Goal: Go to known website: Go to known website

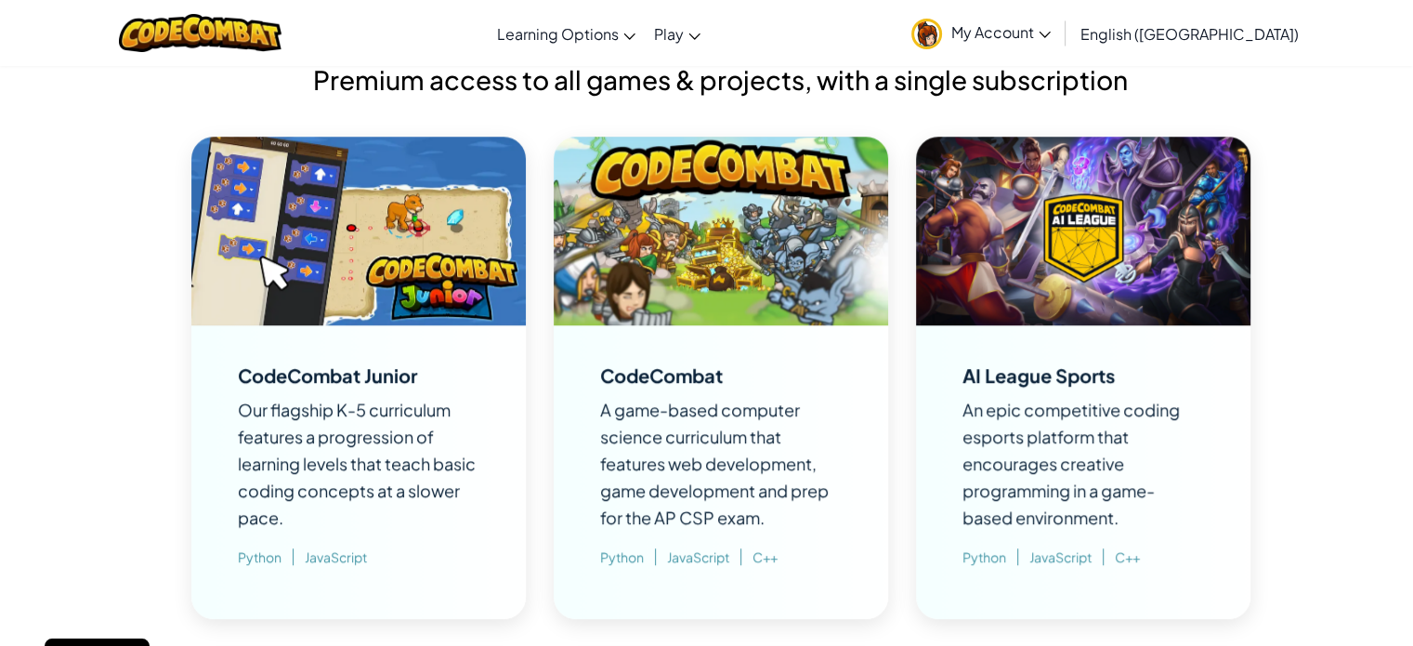
scroll to position [1394, 0]
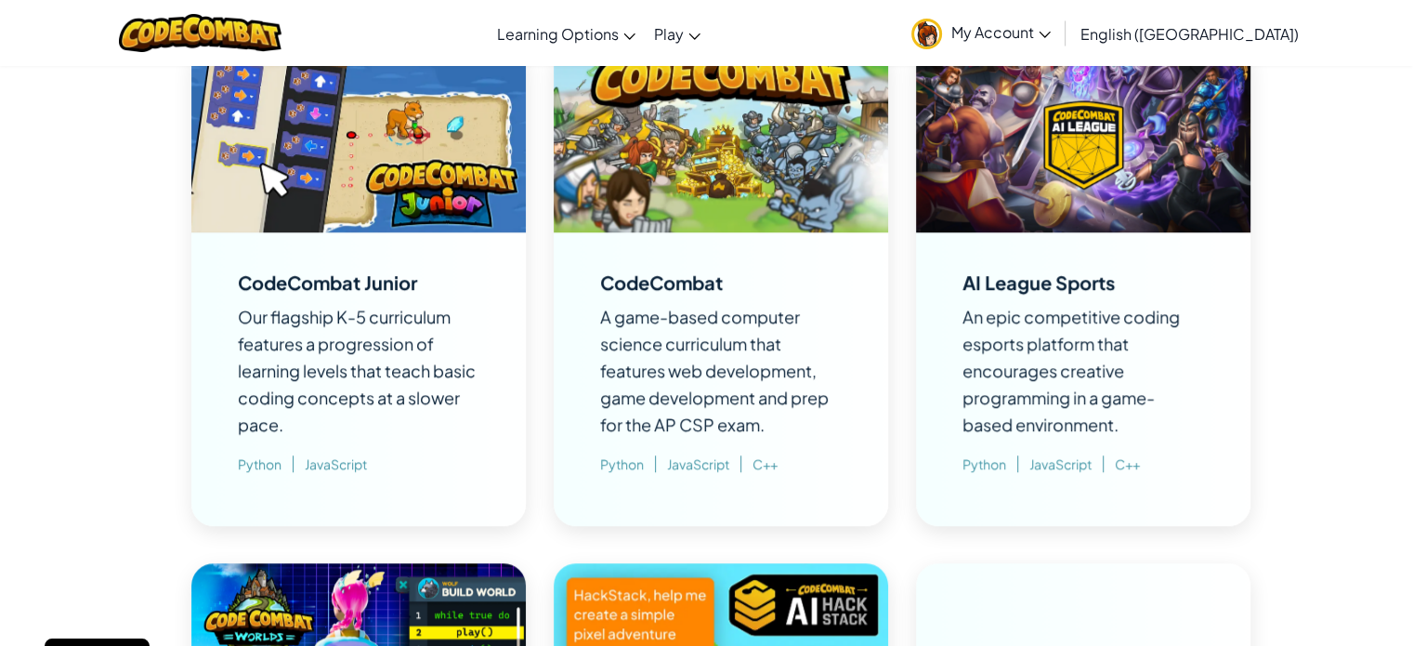
click at [1130, 212] on img at bounding box center [1083, 138] width 334 height 189
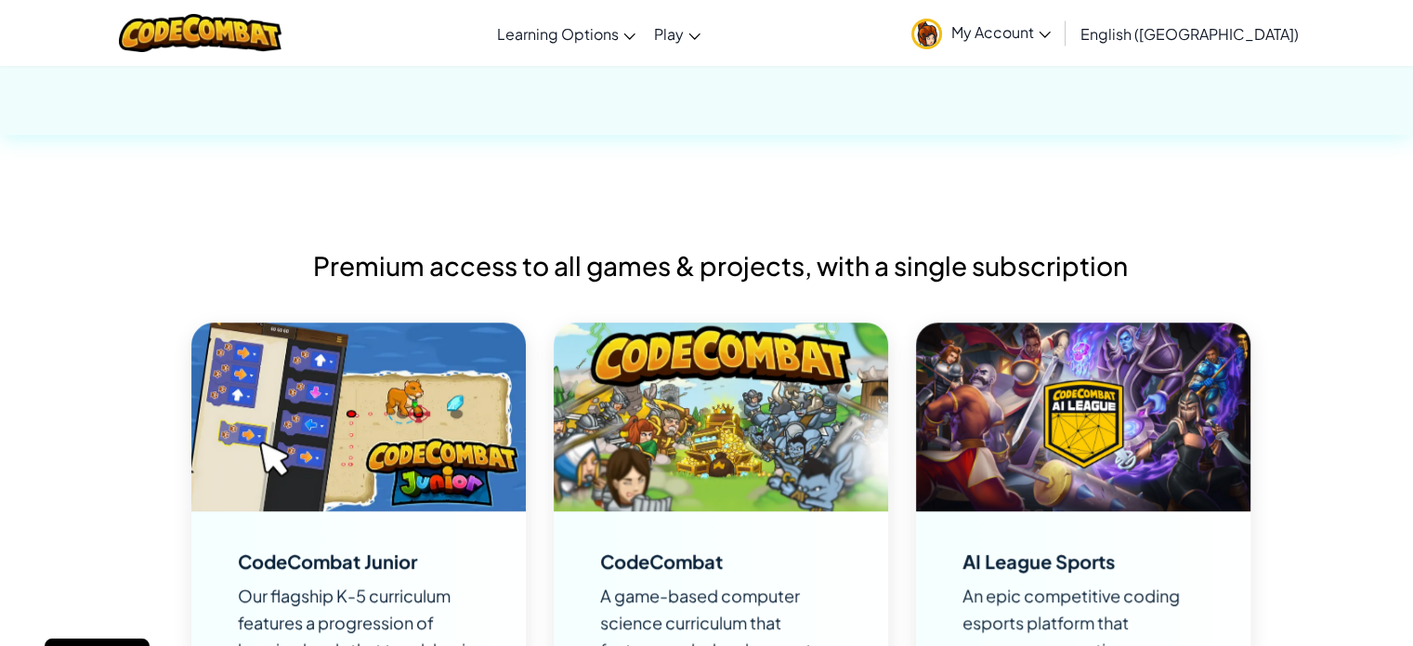
click at [1090, 460] on img at bounding box center [1083, 416] width 334 height 189
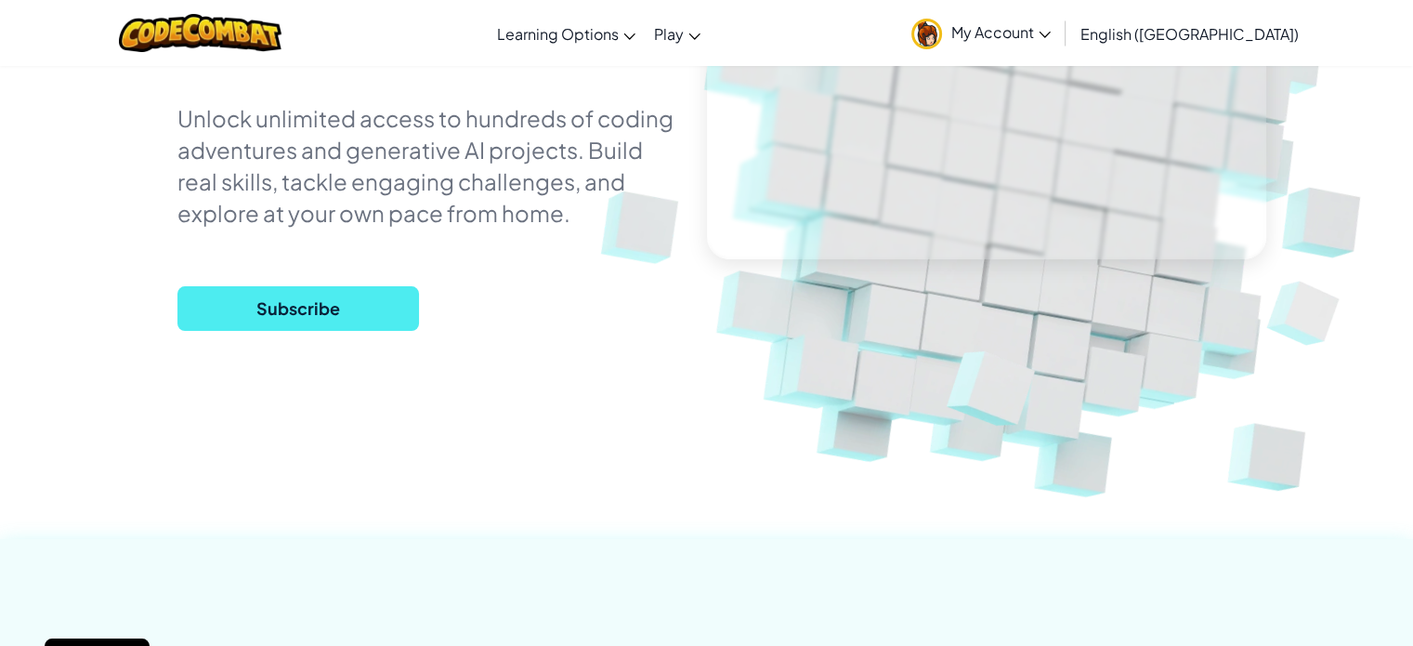
scroll to position [0, 0]
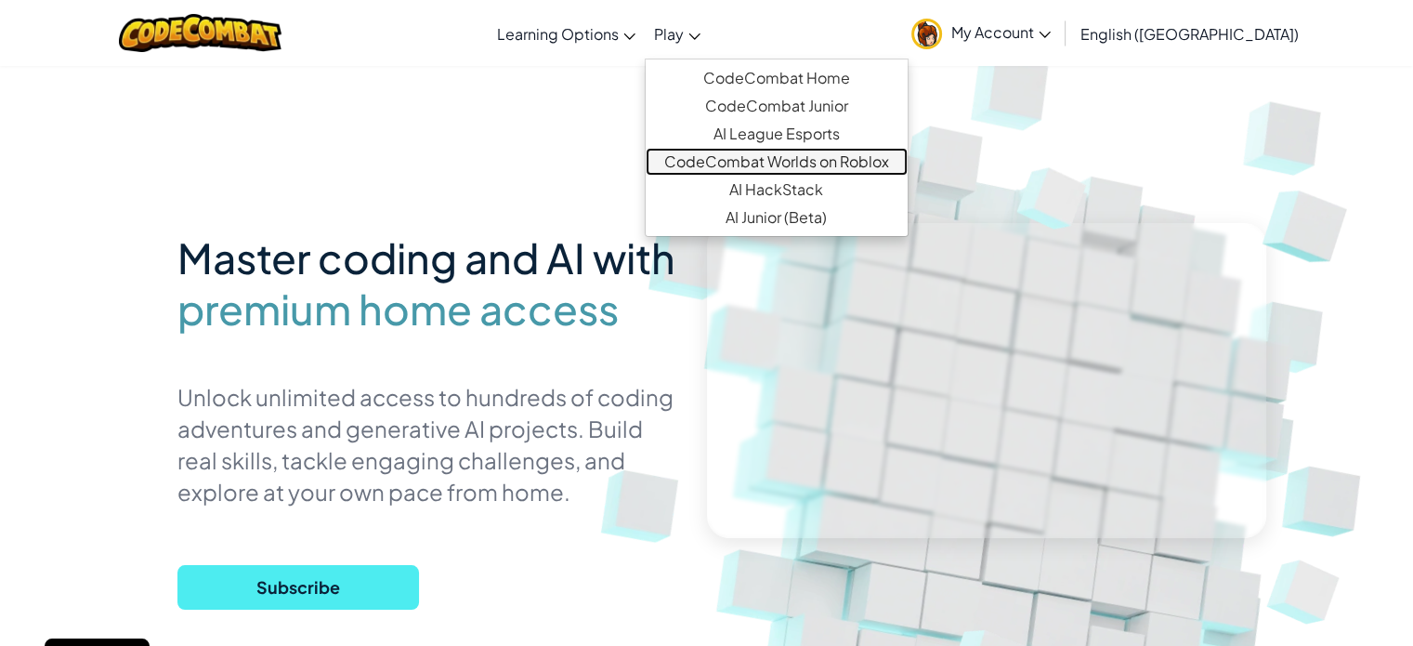
click at [894, 166] on link "CodeCombat Worlds on Roblox" at bounding box center [777, 162] width 262 height 28
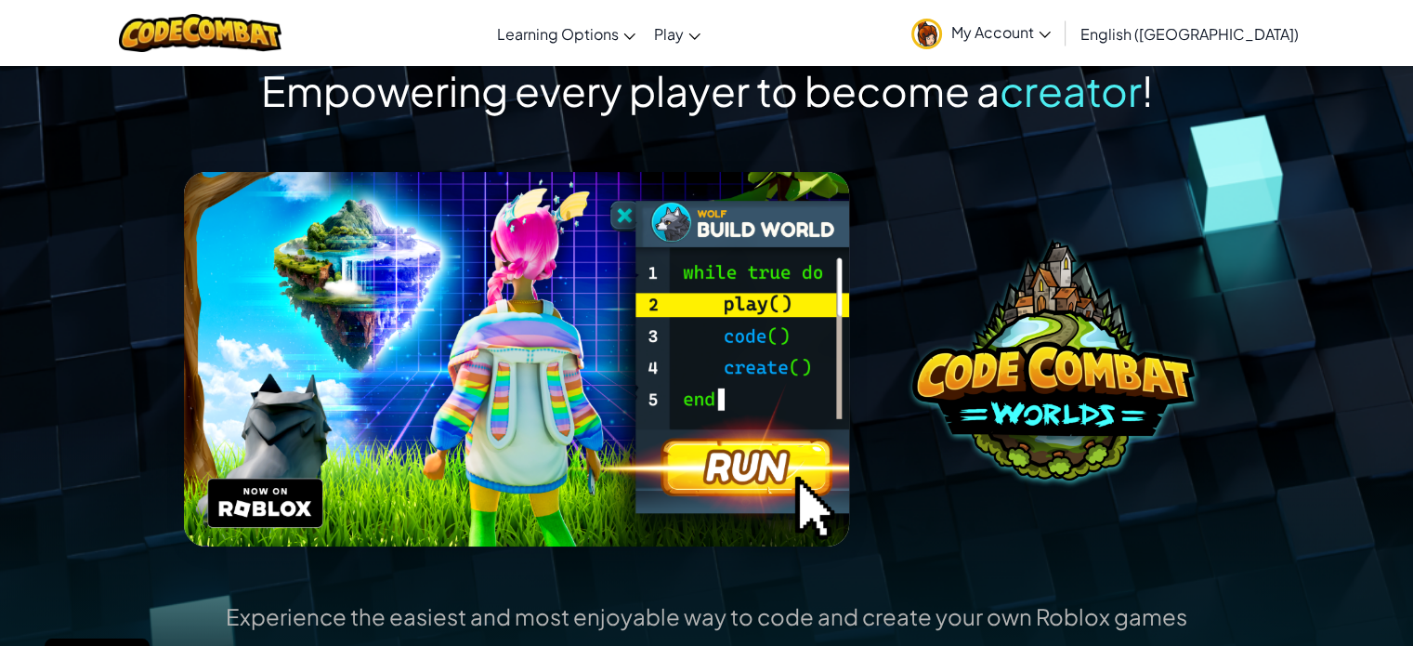
scroll to position [372, 0]
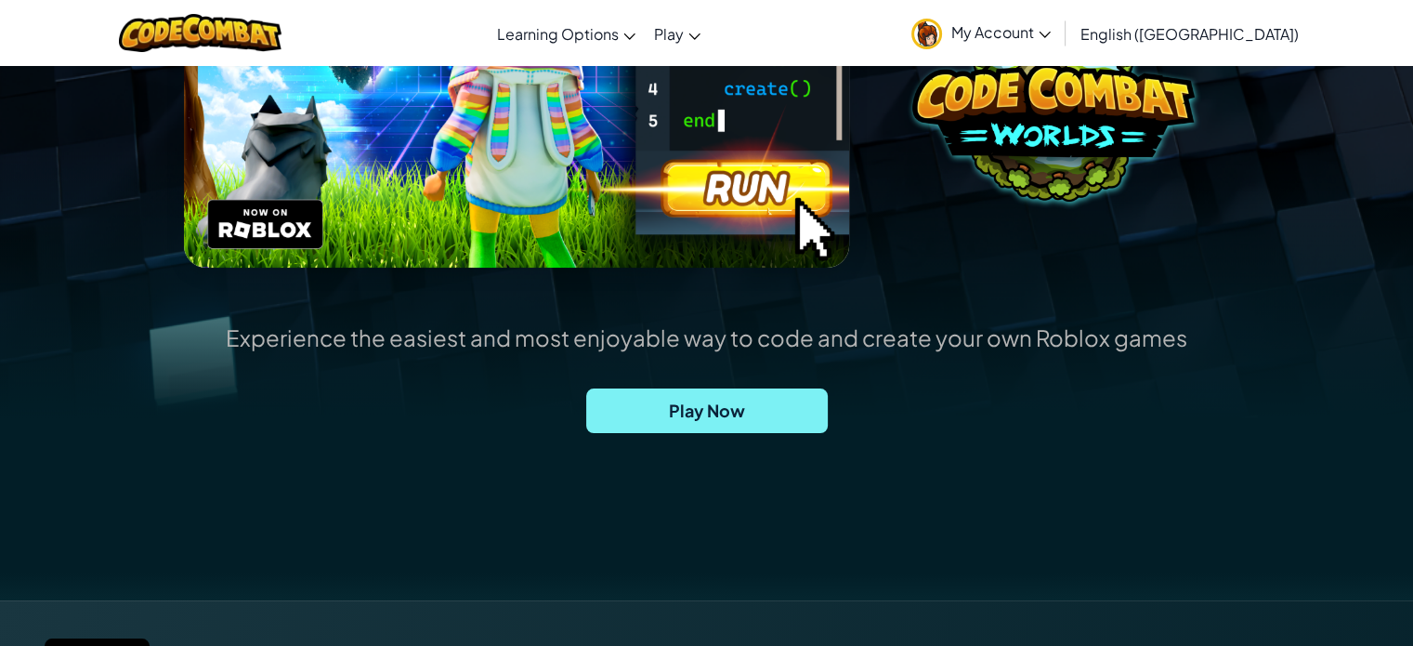
click at [742, 412] on span "Play Now" at bounding box center [707, 410] width 242 height 45
